Goal: Transaction & Acquisition: Download file/media

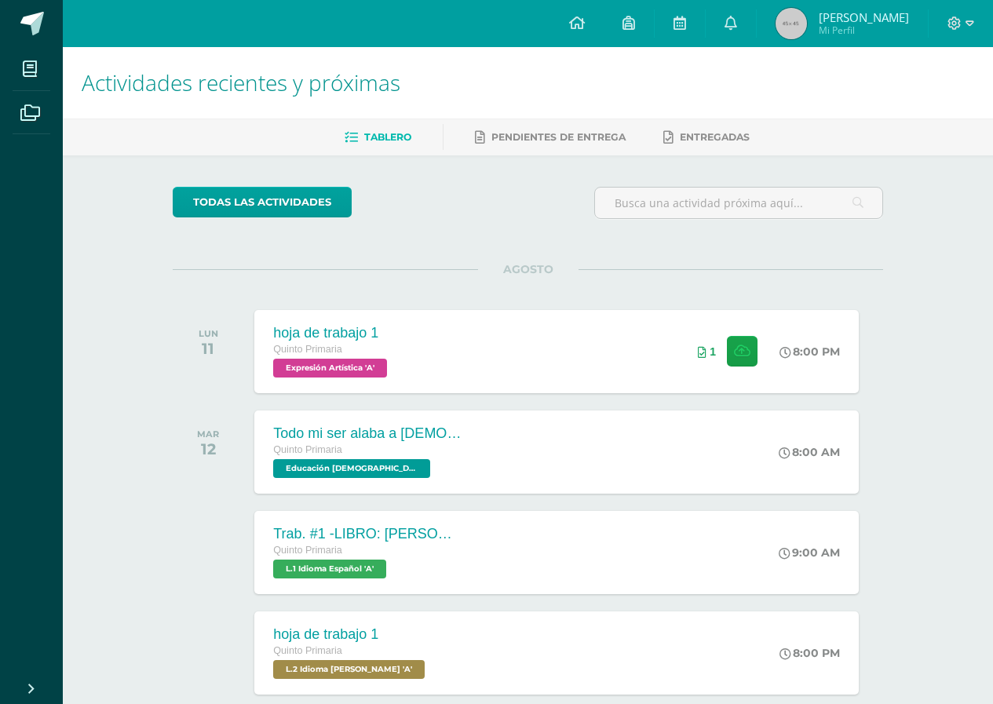
click at [946, 13] on div at bounding box center [960, 23] width 64 height 47
click at [944, 24] on div at bounding box center [960, 23] width 64 height 47
click at [956, 26] on icon at bounding box center [954, 23] width 14 height 14
click at [907, 97] on link "Cerrar sesión" at bounding box center [911, 107] width 124 height 23
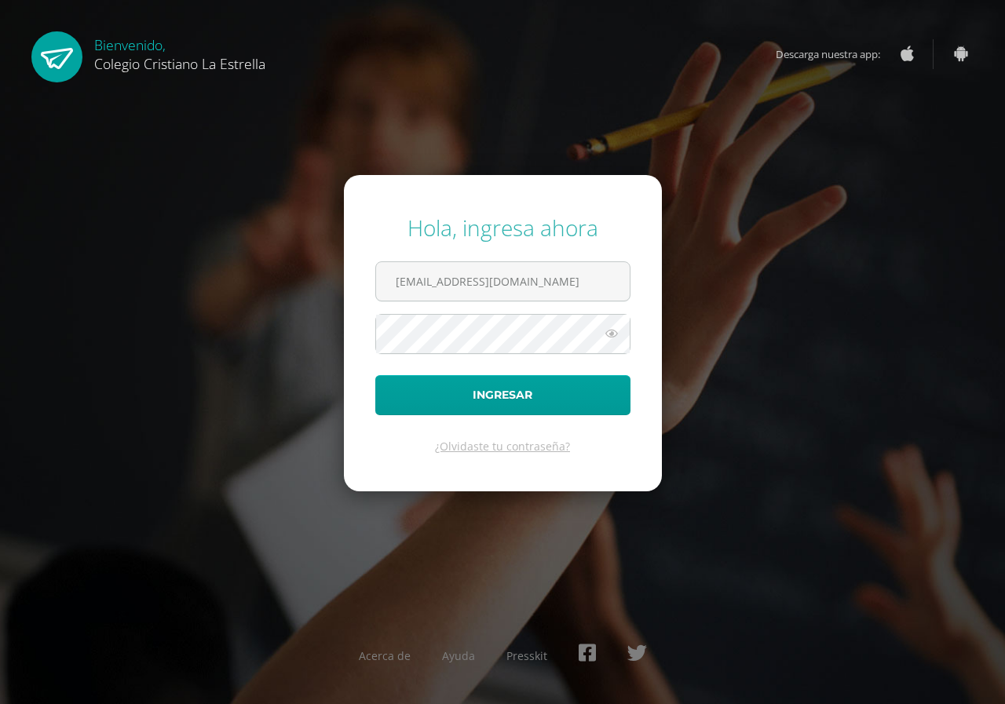
drag, startPoint x: 585, startPoint y: 279, endPoint x: 227, endPoint y: 268, distance: 358.0
click at [227, 268] on div "Hola, ingresa ahora [EMAIL_ADDRESS][DOMAIN_NAME] Ingresar ¿Olvidaste tu contras…" at bounding box center [502, 351] width 1005 height 303
type input "[EMAIL_ADDRESS][DOMAIN_NAME]"
click at [590, 385] on button "Ingresar" at bounding box center [502, 395] width 255 height 40
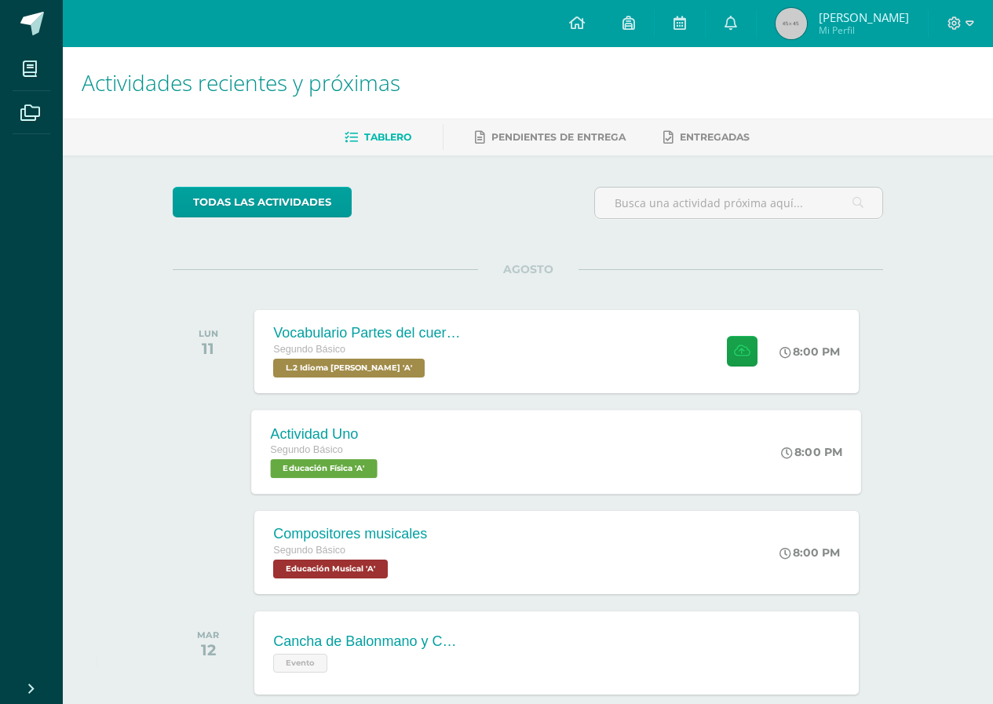
click at [578, 433] on div "Actividad Uno Segundo Básico Educación Física 'A' 8:00 PM Actividad Uno Educaci…" at bounding box center [557, 452] width 610 height 84
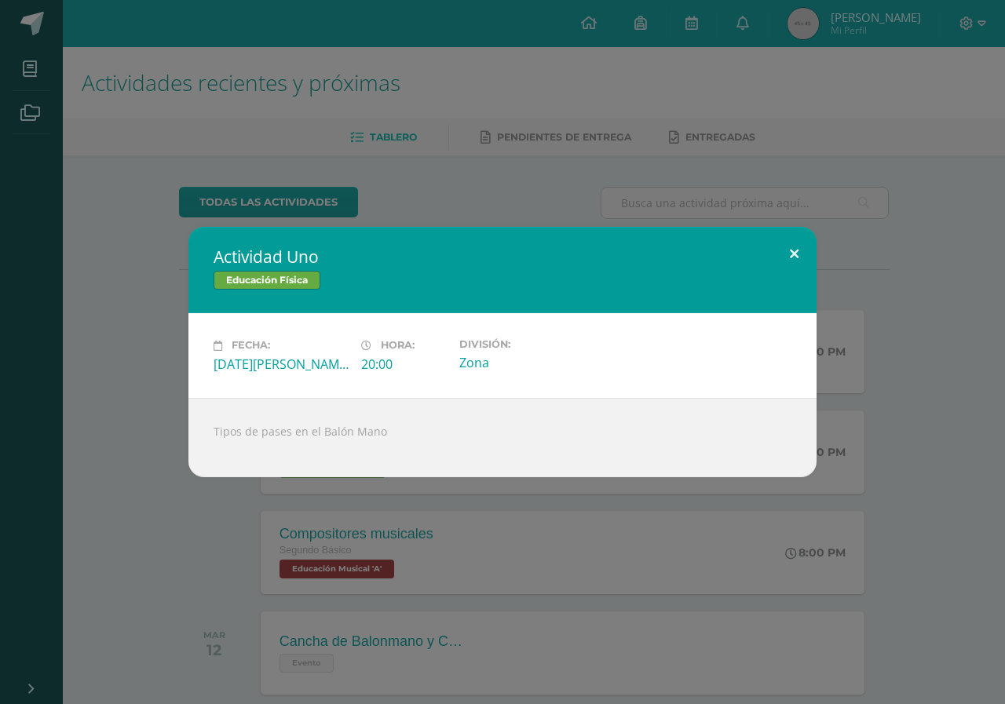
click at [793, 253] on button at bounding box center [793, 253] width 45 height 53
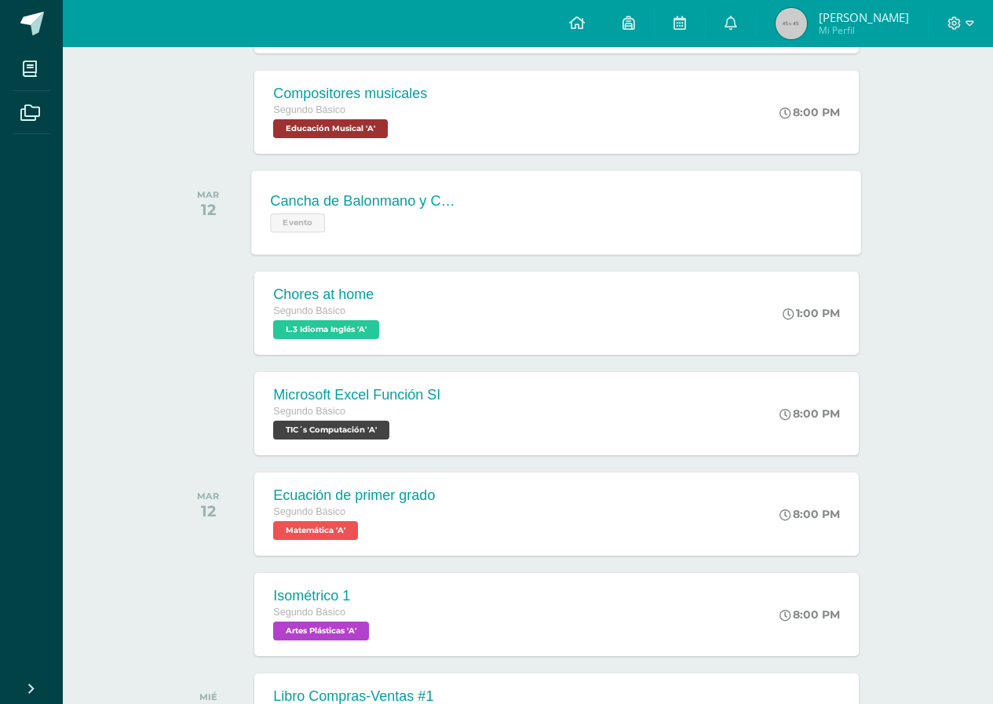
scroll to position [447, 0]
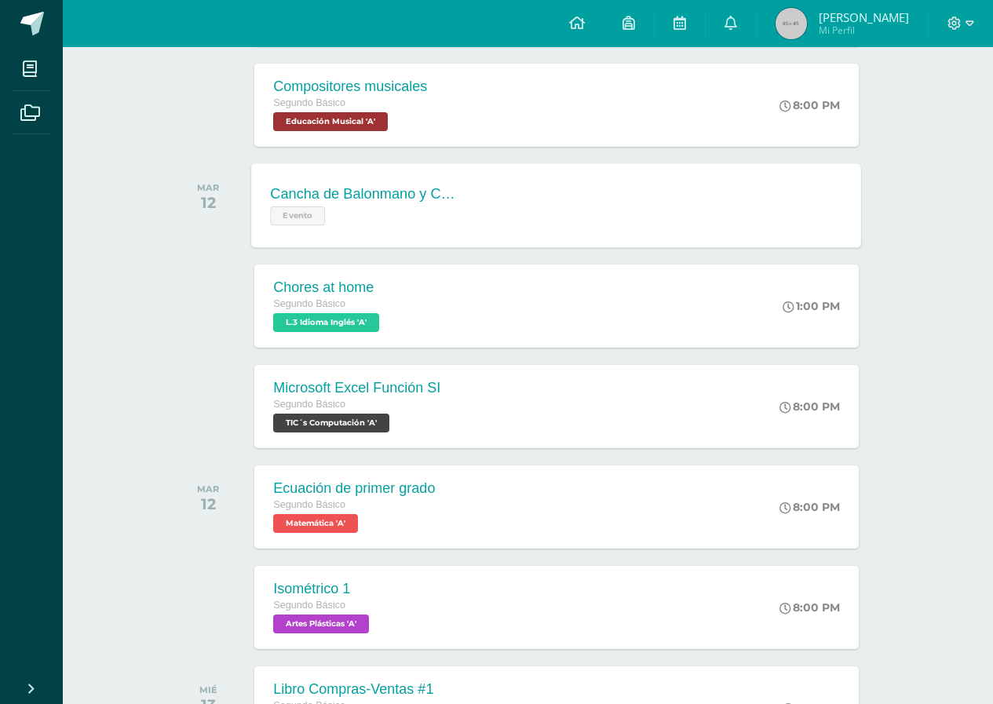
click at [562, 221] on div "Cancha de Balonmano y Contenido Evento Cancha de Balonmano y Contenido Evento C…" at bounding box center [557, 205] width 610 height 84
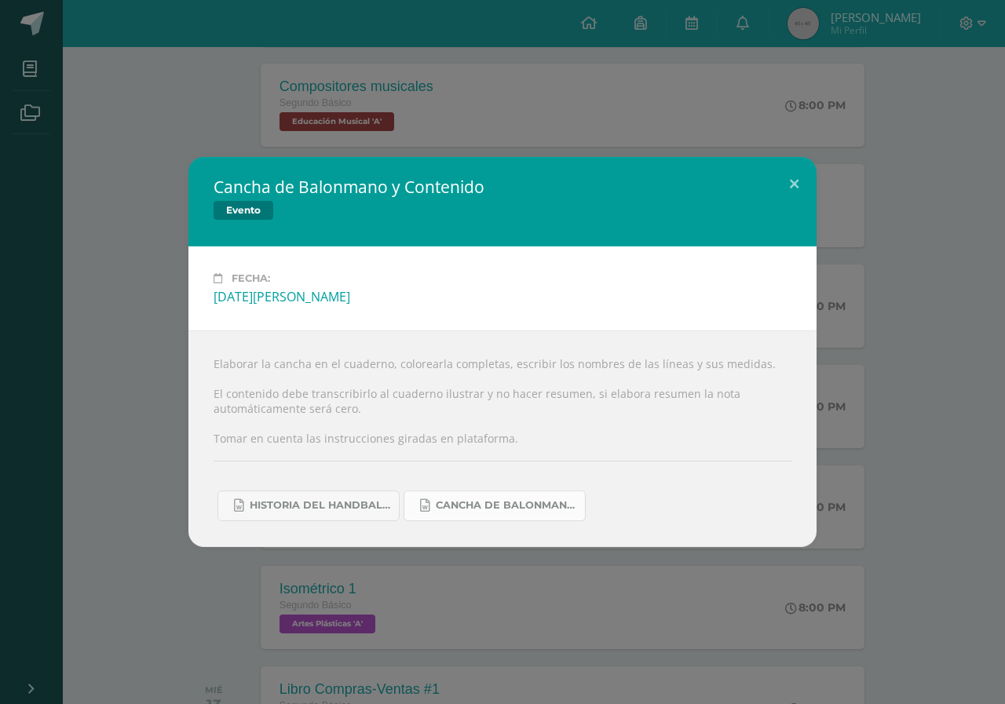
click at [512, 504] on span "Cancha de Balonmano.docx" at bounding box center [506, 505] width 141 height 13
click at [798, 197] on button at bounding box center [793, 183] width 45 height 53
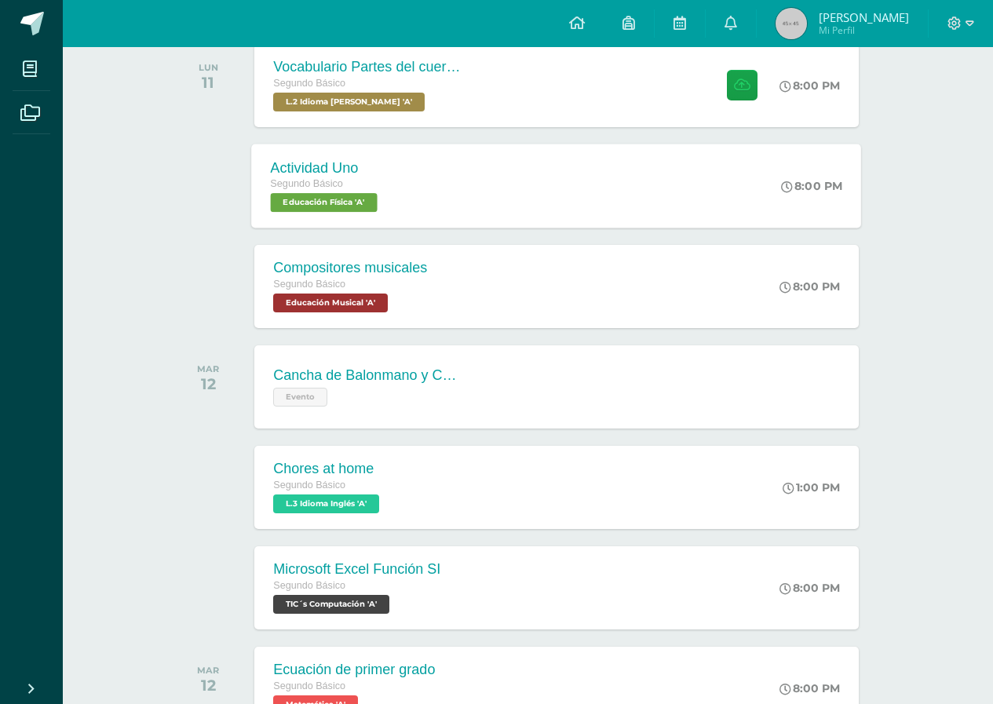
scroll to position [133, 0]
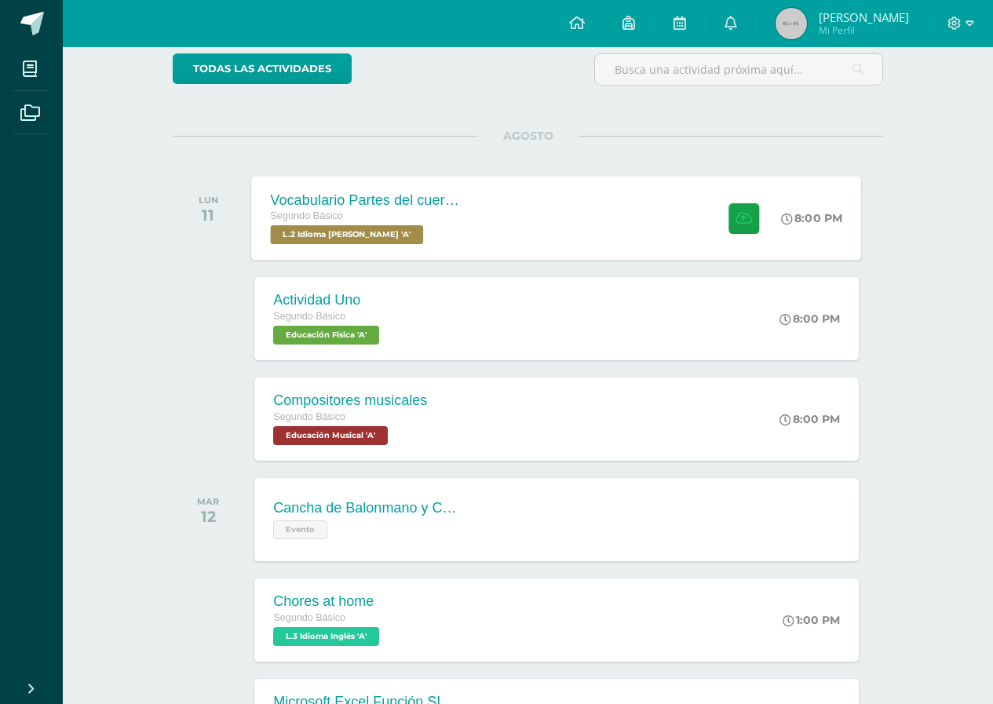
click at [432, 244] on div "Segundo Básico L.2 Idioma Maya Kaqchikel 'A'" at bounding box center [366, 226] width 190 height 36
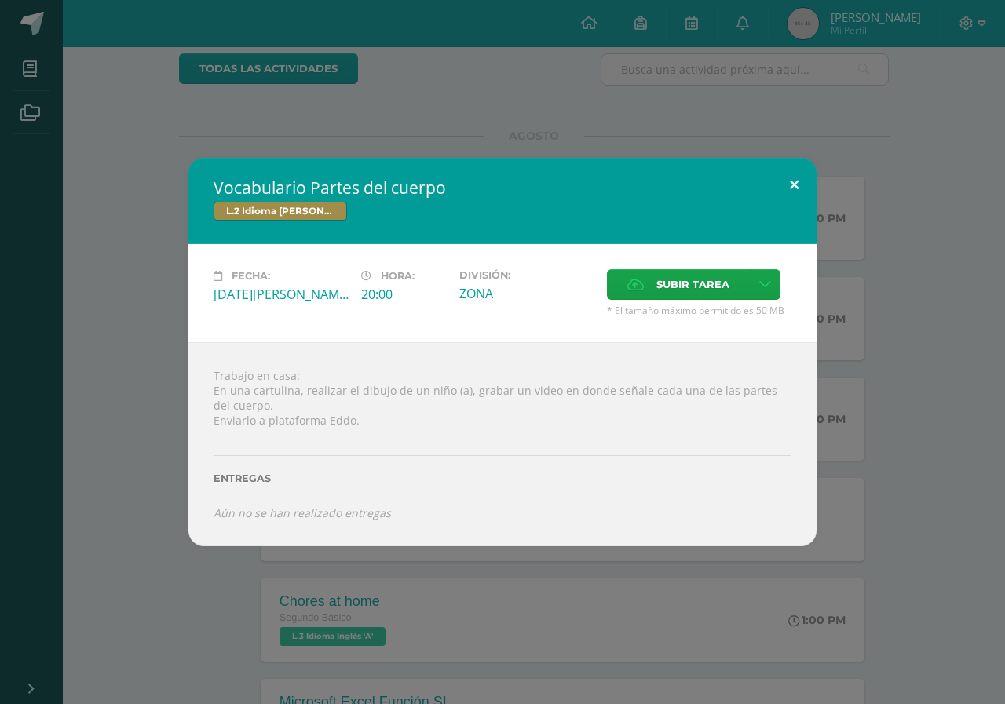
click at [787, 186] on button at bounding box center [793, 184] width 45 height 53
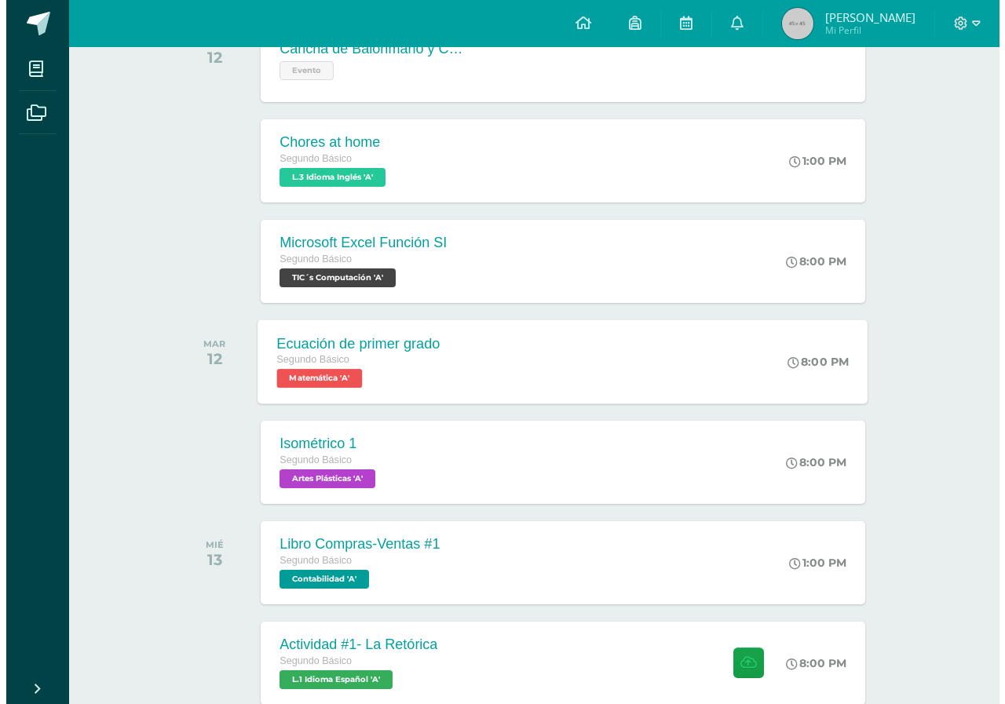
scroll to position [526, 0]
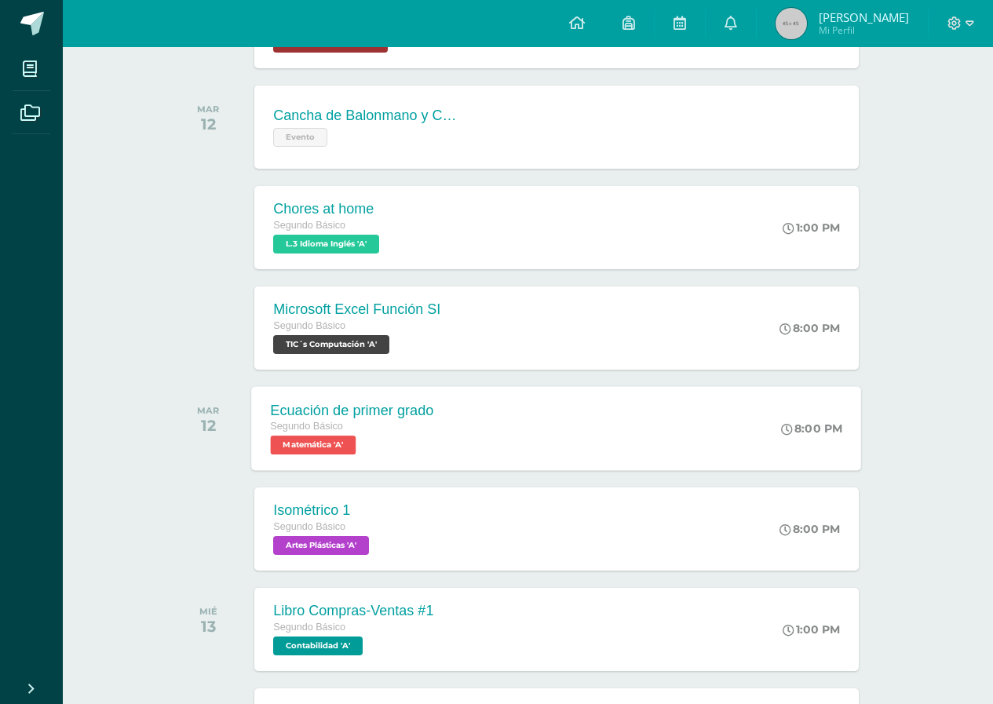
drag, startPoint x: 526, startPoint y: 416, endPoint x: 691, endPoint y: 464, distance: 171.6
click at [691, 464] on div "Ecuación de primer grado Segundo Básico Matemática 'A' 8:00 PM Ecuación de prim…" at bounding box center [557, 428] width 610 height 84
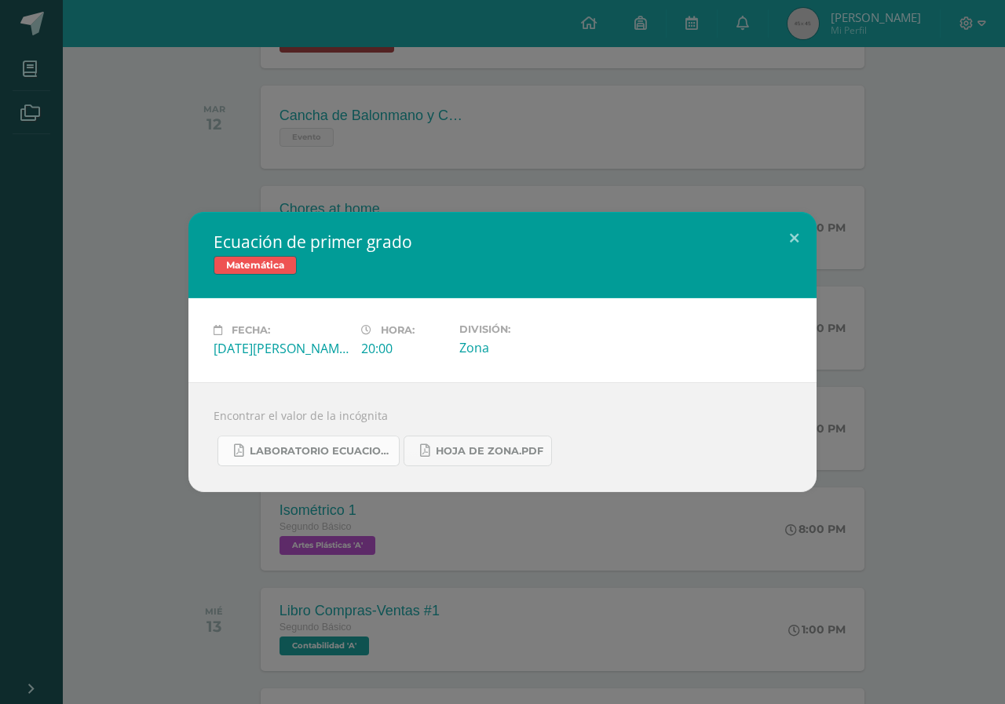
click at [330, 453] on span "Laboratorio ecuaciones.pdf" at bounding box center [320, 451] width 141 height 13
